Goal: Use online tool/utility: Utilize a website feature to perform a specific function

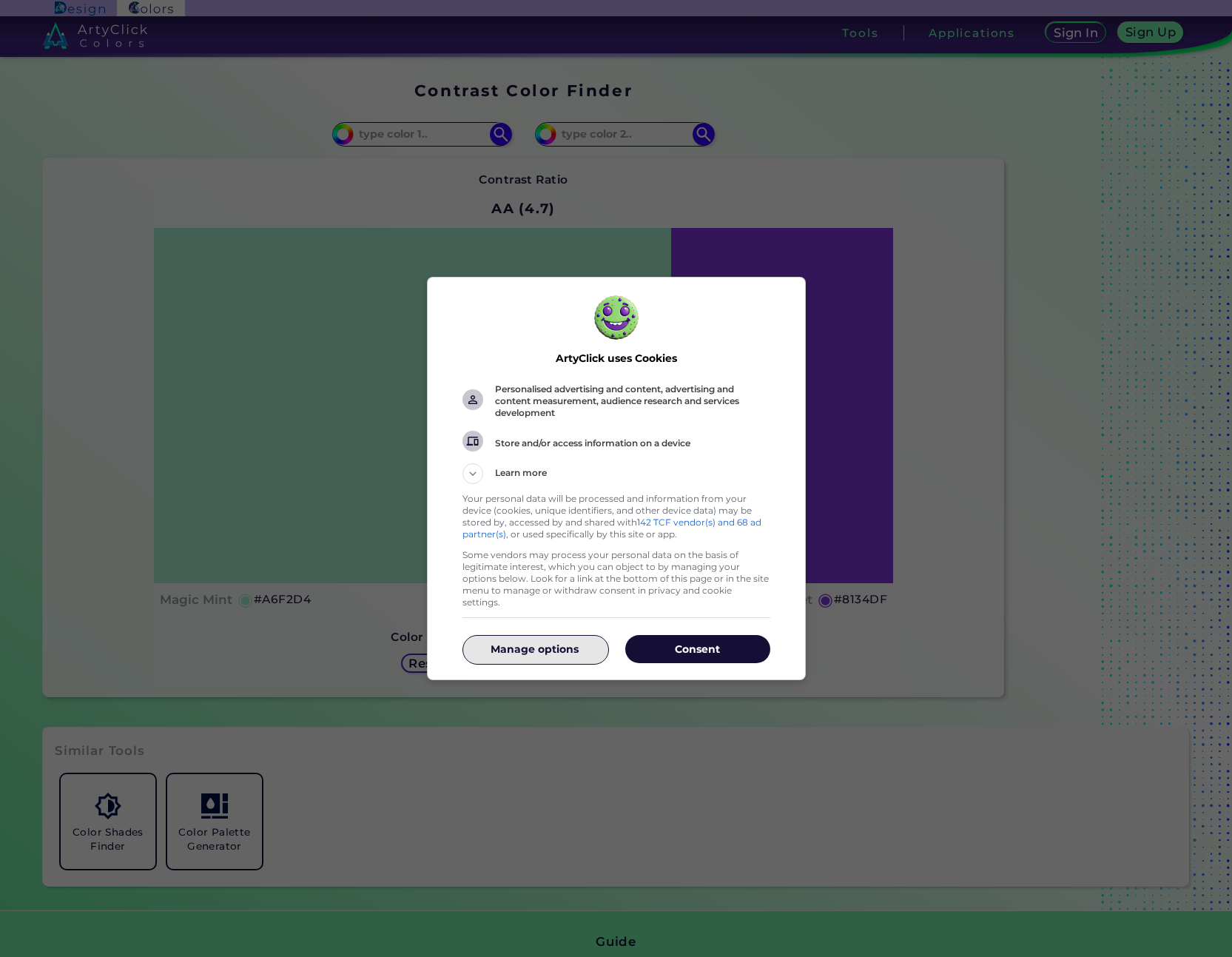
click at [548, 642] on p "Manage options" at bounding box center [535, 649] width 145 height 15
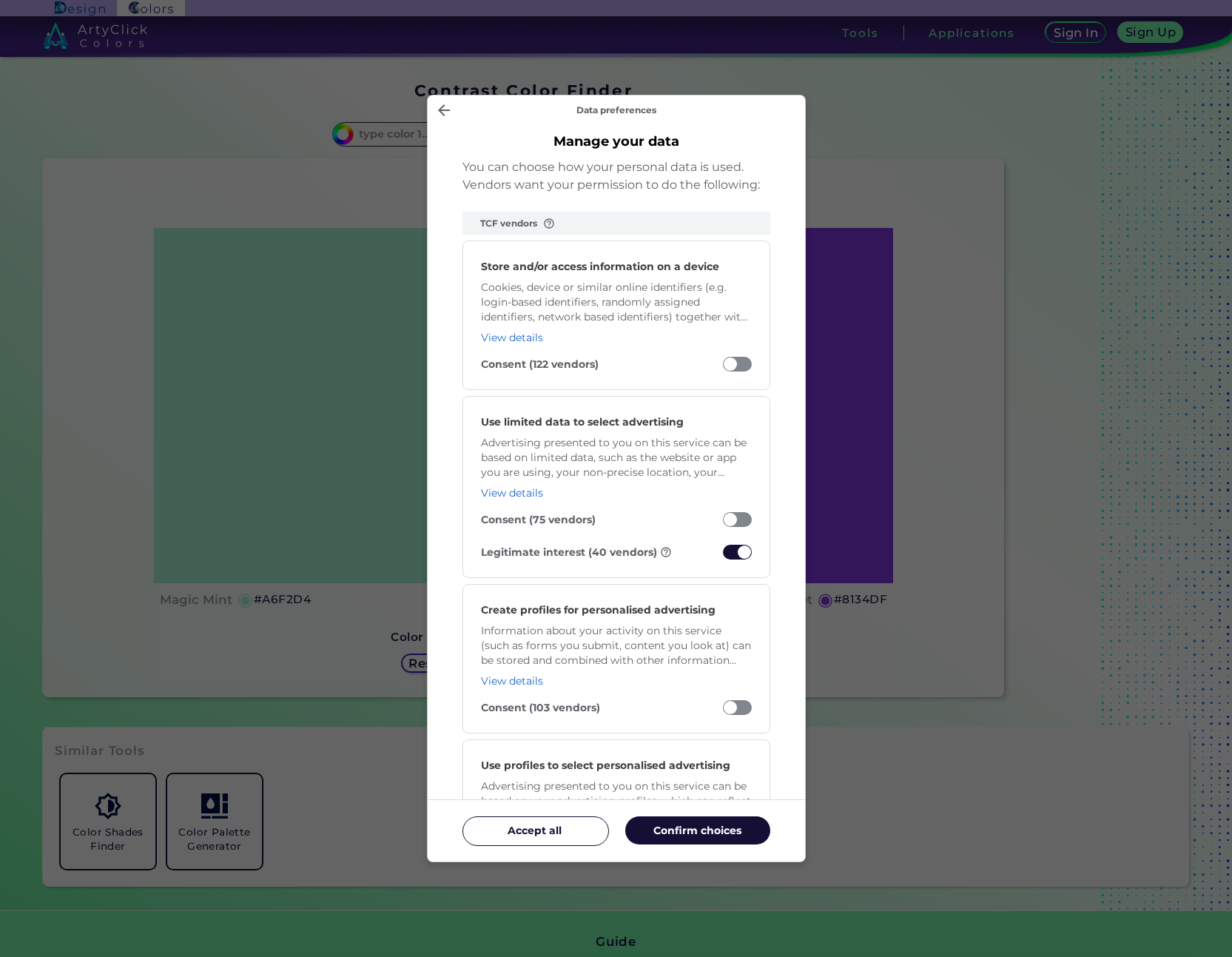
click at [737, 550] on span "Manage your data" at bounding box center [737, 552] width 29 height 15
click at [723, 556] on input "Legitimate interest (40 vendors)" at bounding box center [723, 556] width 0 height 0
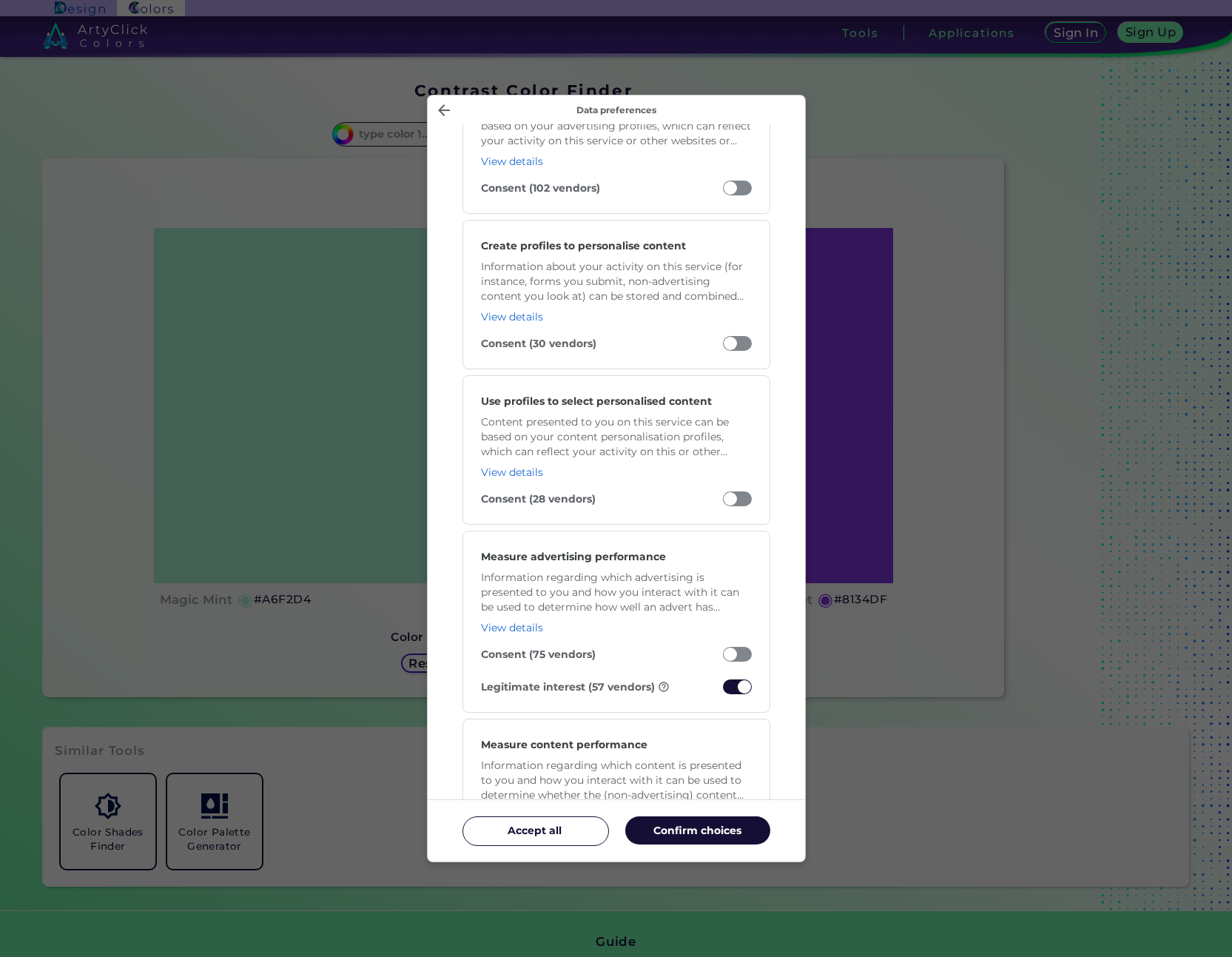
scroll to position [843, 0]
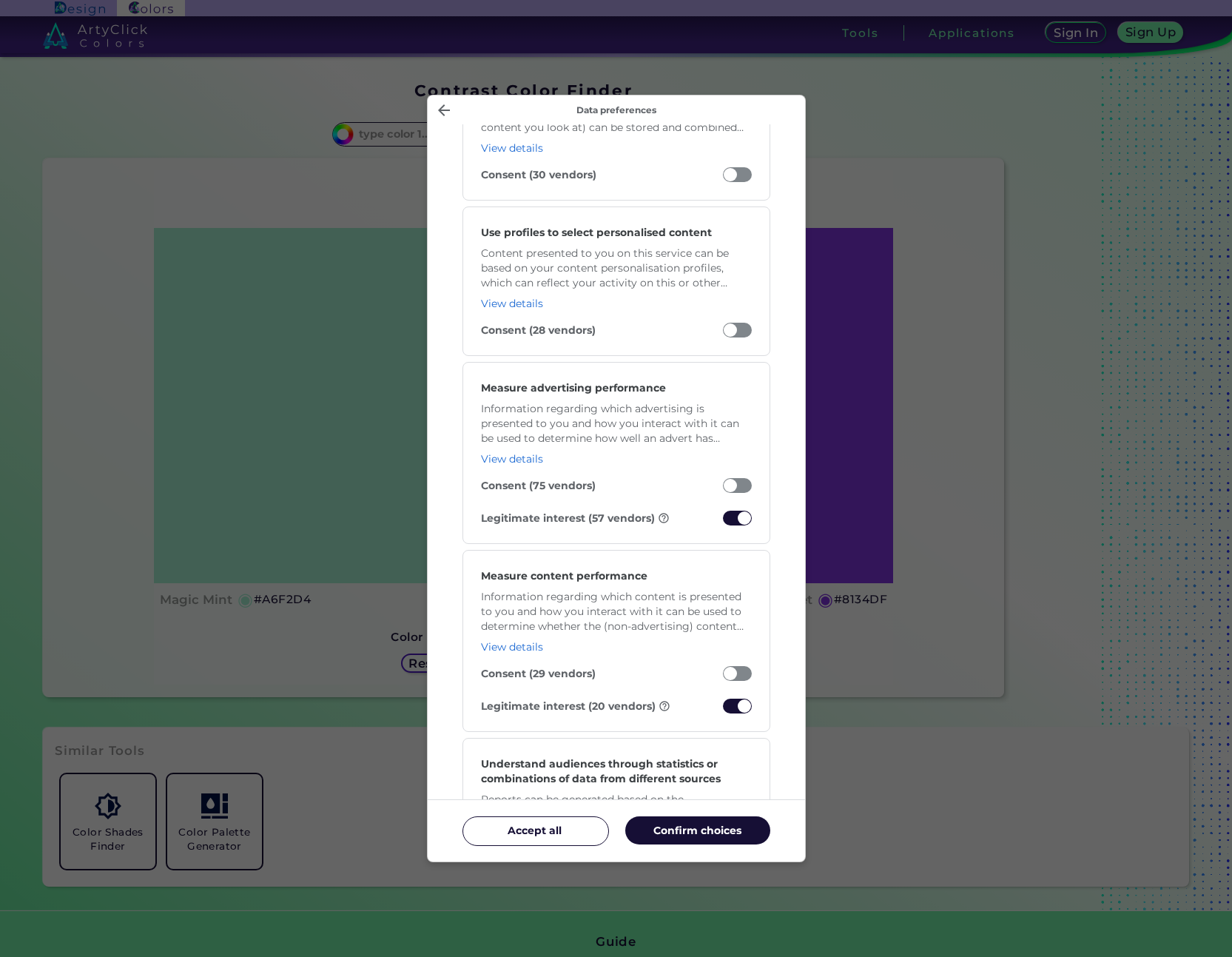
click at [738, 520] on span "Manage your data" at bounding box center [737, 518] width 29 height 15
click at [723, 522] on input "Legitimate interest (57 vendors)" at bounding box center [723, 522] width 0 height 0
click at [746, 704] on span "Manage your data" at bounding box center [737, 706] width 29 height 15
click at [723, 710] on input "Legitimate interest (20 vendors)" at bounding box center [723, 710] width 0 height 0
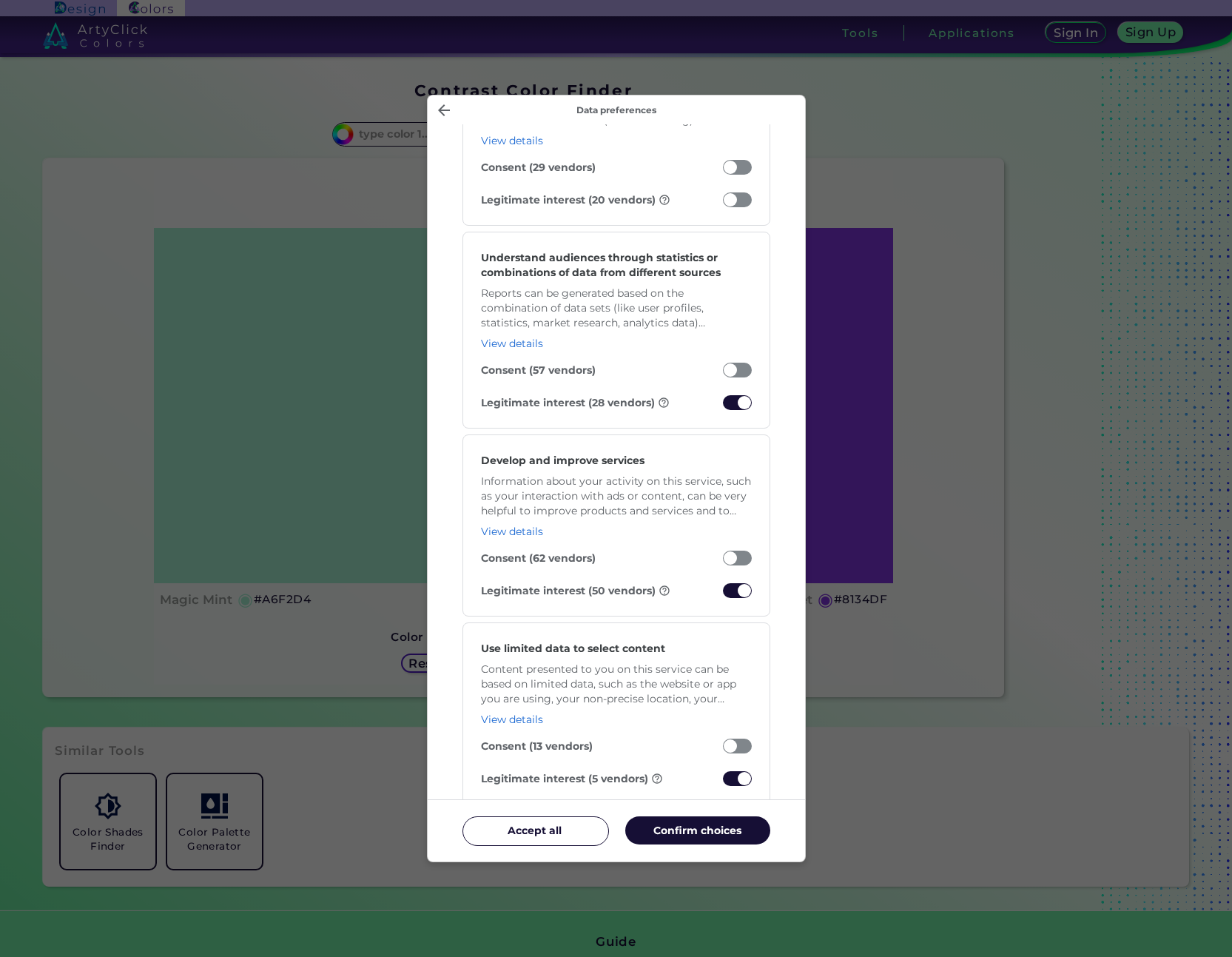
click at [733, 592] on span "Manage your data" at bounding box center [737, 591] width 29 height 15
click at [723, 594] on input "Legitimate interest (50 vendors)" at bounding box center [723, 594] width 0 height 0
click at [733, 405] on span "Manage your data" at bounding box center [737, 402] width 29 height 15
click at [723, 406] on input "Legitimate interest (28 vendors)" at bounding box center [723, 406] width 0 height 0
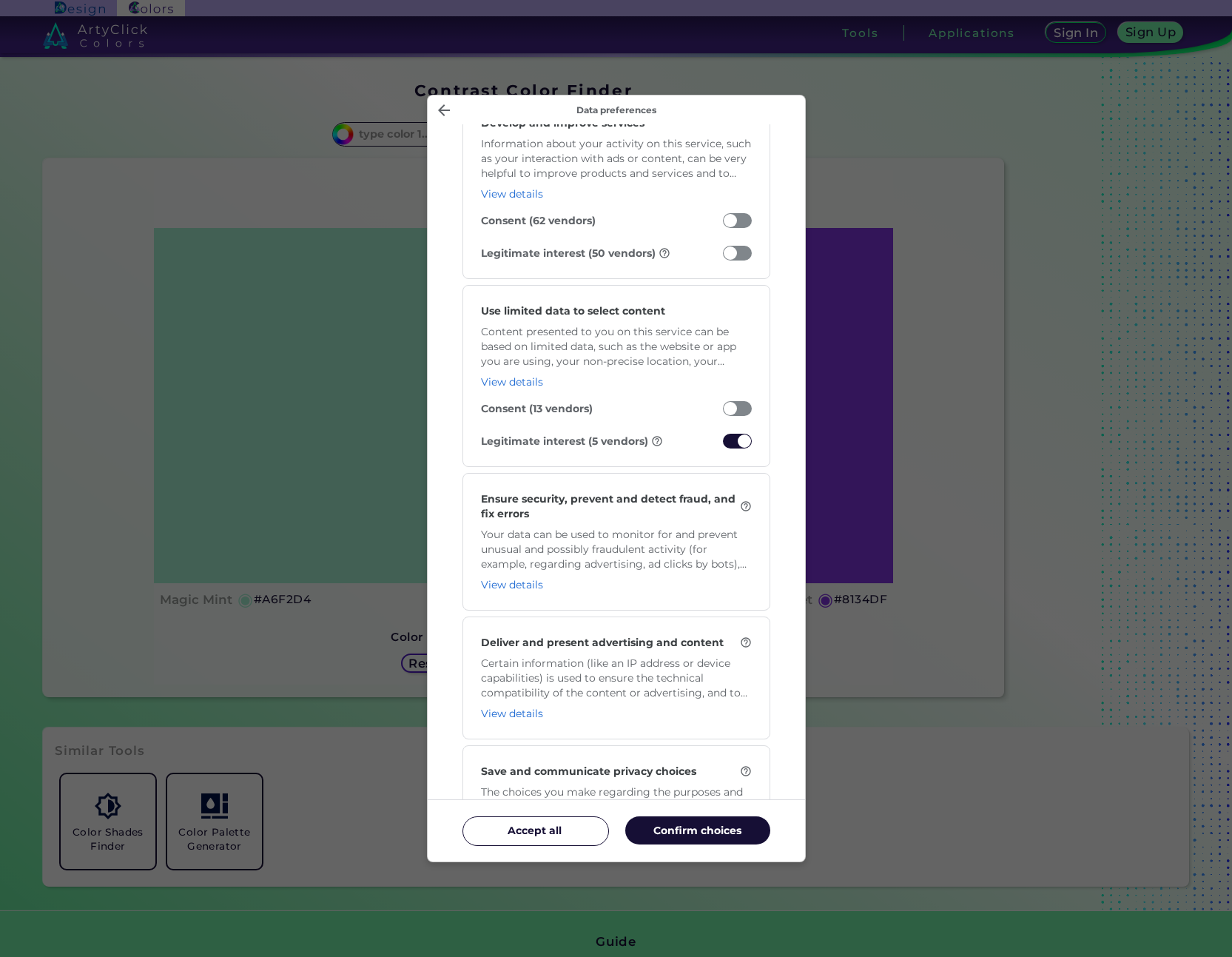
click at [732, 447] on span "Manage your data" at bounding box center [737, 441] width 29 height 15
click at [723, 445] on input "Legitimate interest (5 vendors)" at bounding box center [723, 445] width 0 height 0
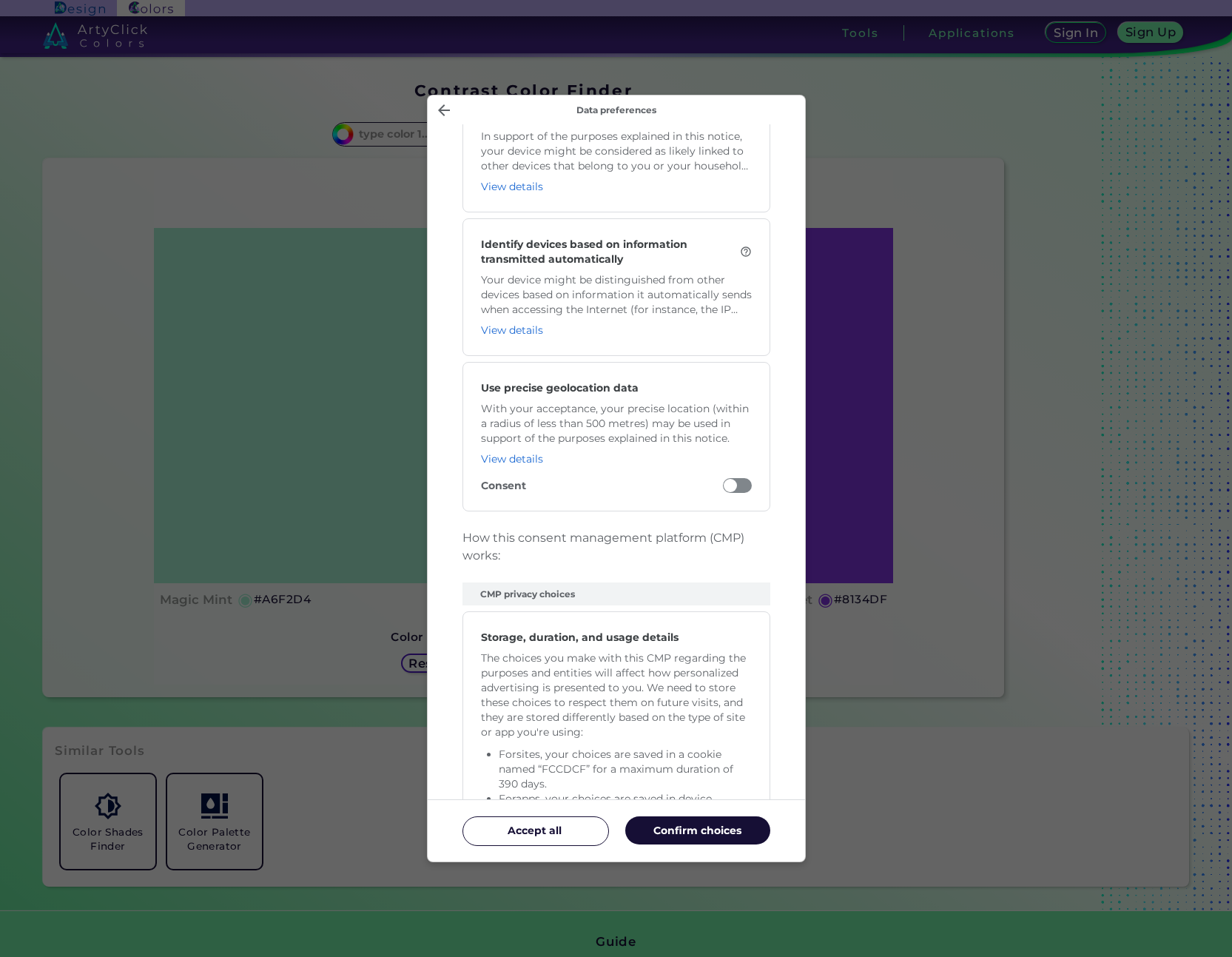
scroll to position [2830, 0]
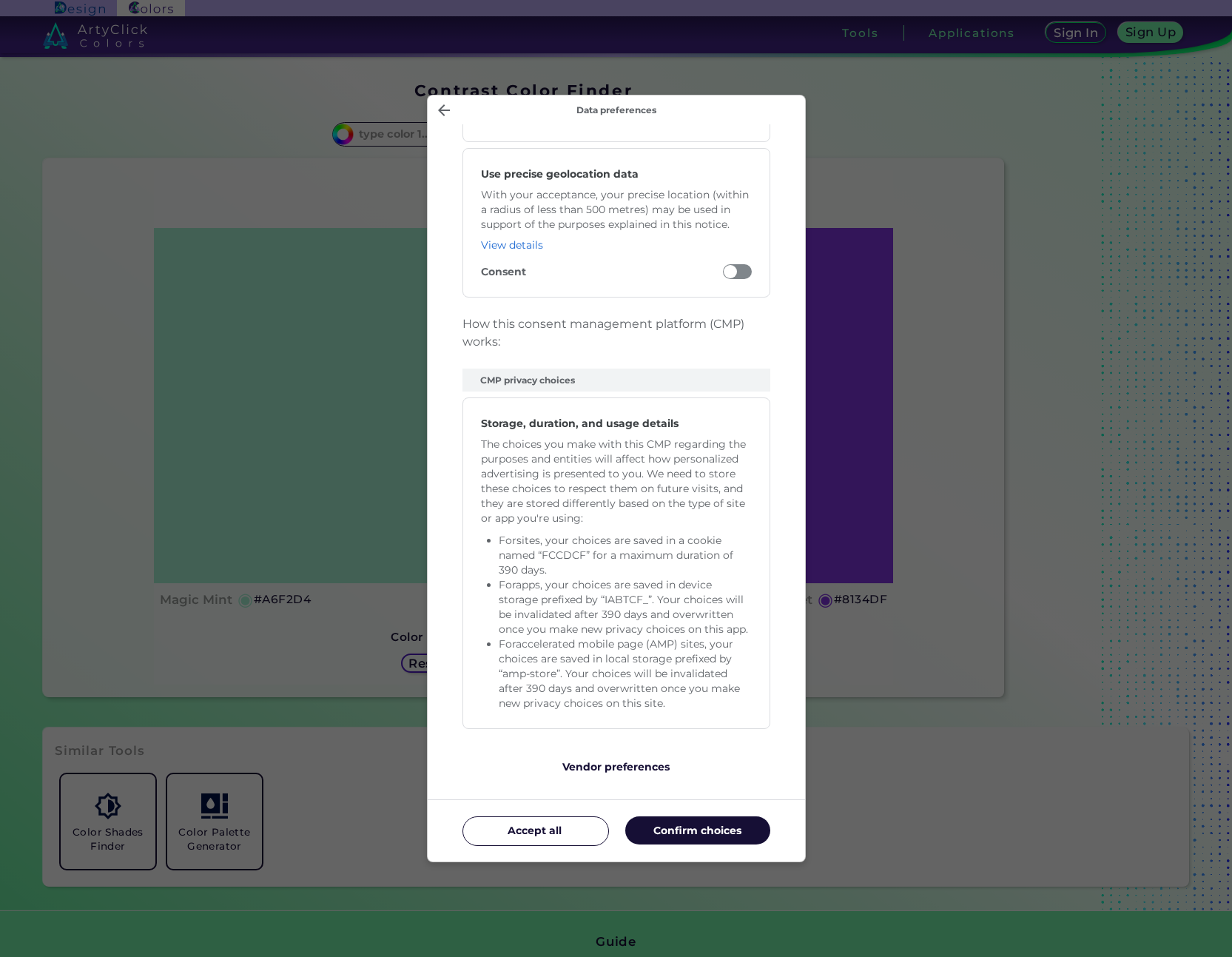
drag, startPoint x: 716, startPoint y: 839, endPoint x: 763, endPoint y: 817, distance: 51.9
click at [716, 839] on button "Confirm choices" at bounding box center [697, 830] width 145 height 28
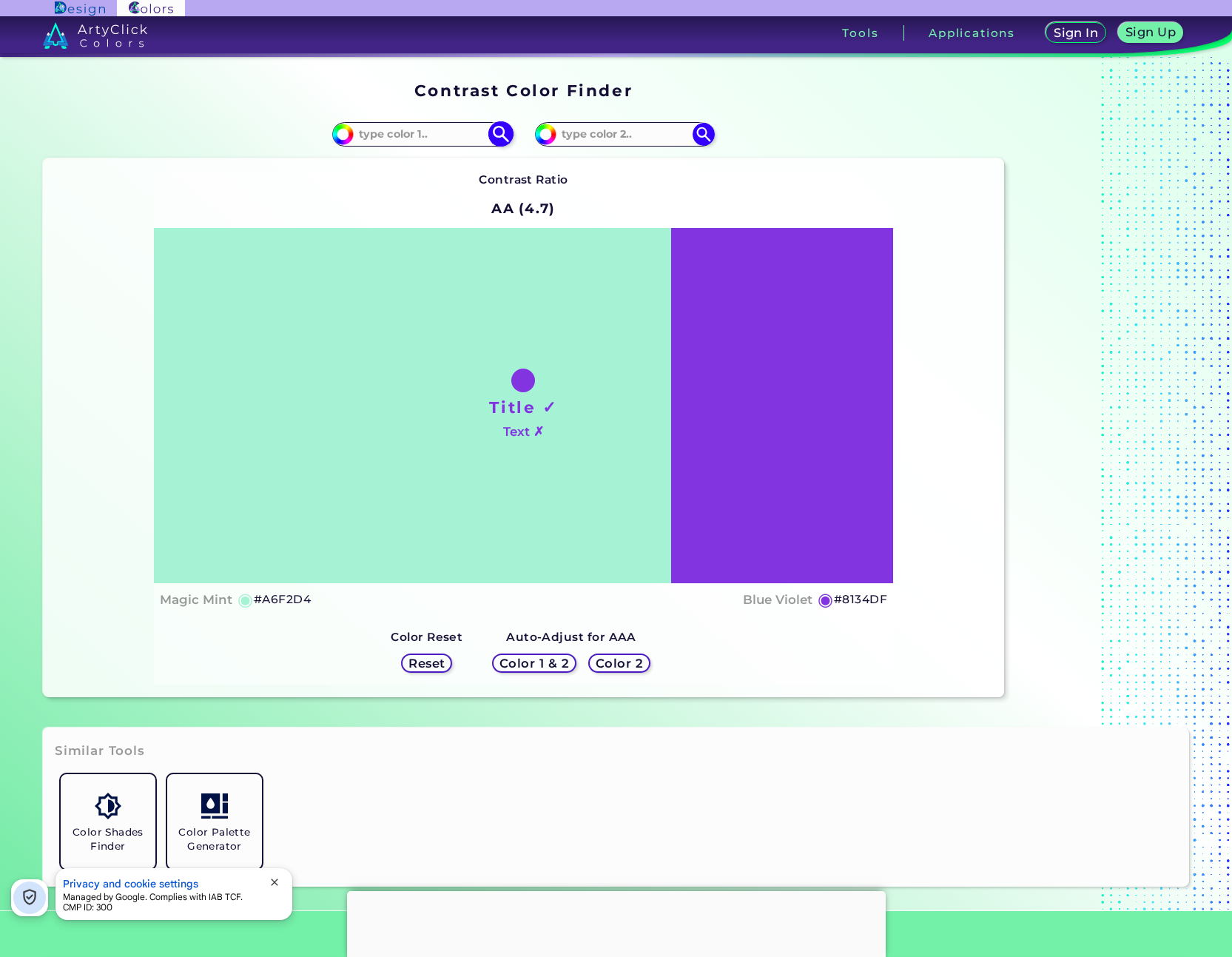
click at [456, 129] on input at bounding box center [423, 134] width 138 height 20
paste input "1C1D25"
type input "1C1D25"
click at [496, 144] on img at bounding box center [501, 134] width 26 height 26
type input "#1c1d25"
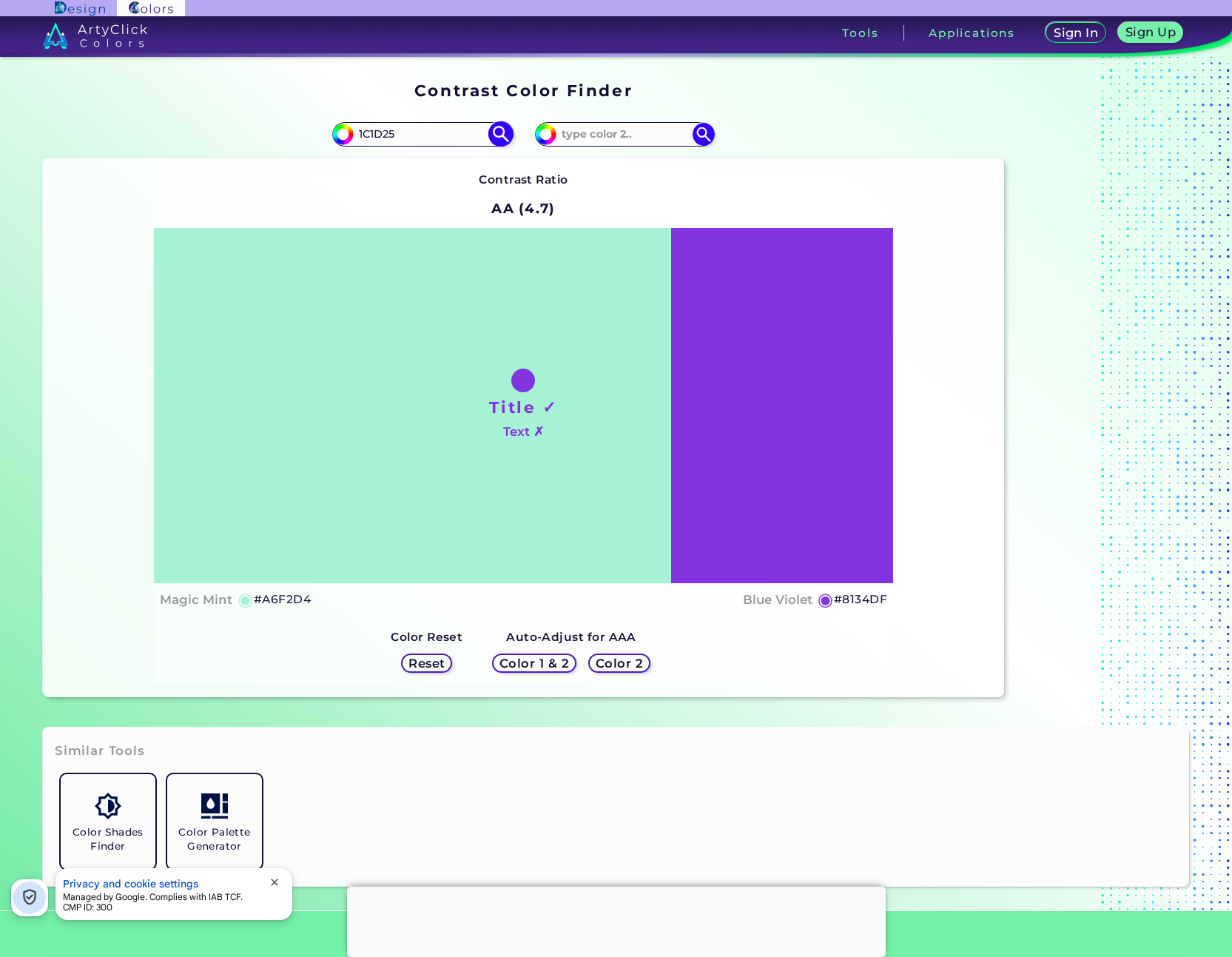
type input "#1C1D25"
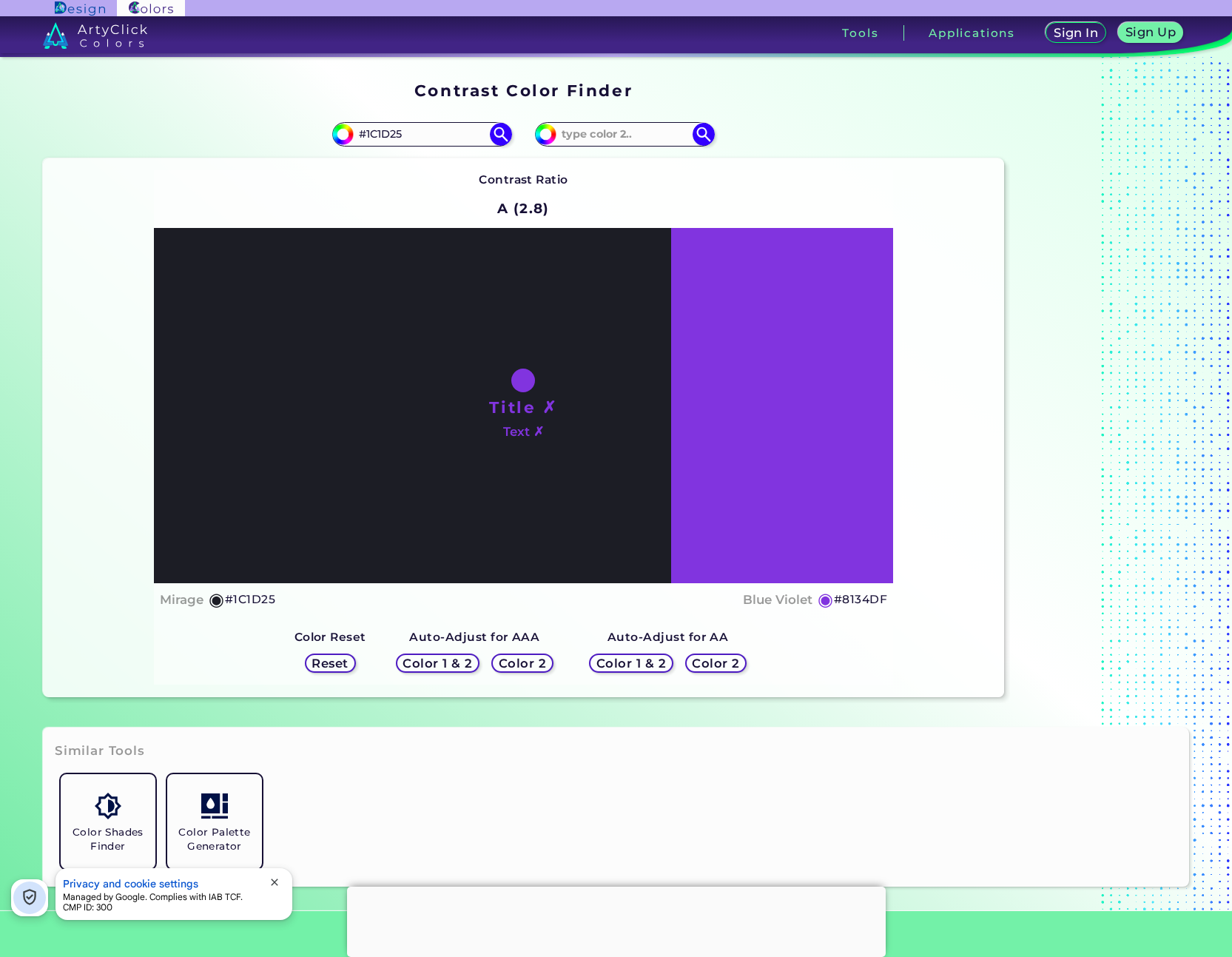
click at [860, 594] on h5 "#8134DF" at bounding box center [860, 600] width 54 height 19
click at [860, 594] on h5 "#8134DF copied" at bounding box center [860, 600] width 54 height 19
copy h5 "8134DF"
click at [867, 597] on h5 "#8134DF" at bounding box center [860, 600] width 54 height 19
